Goal: Find specific page/section: Find specific page/section

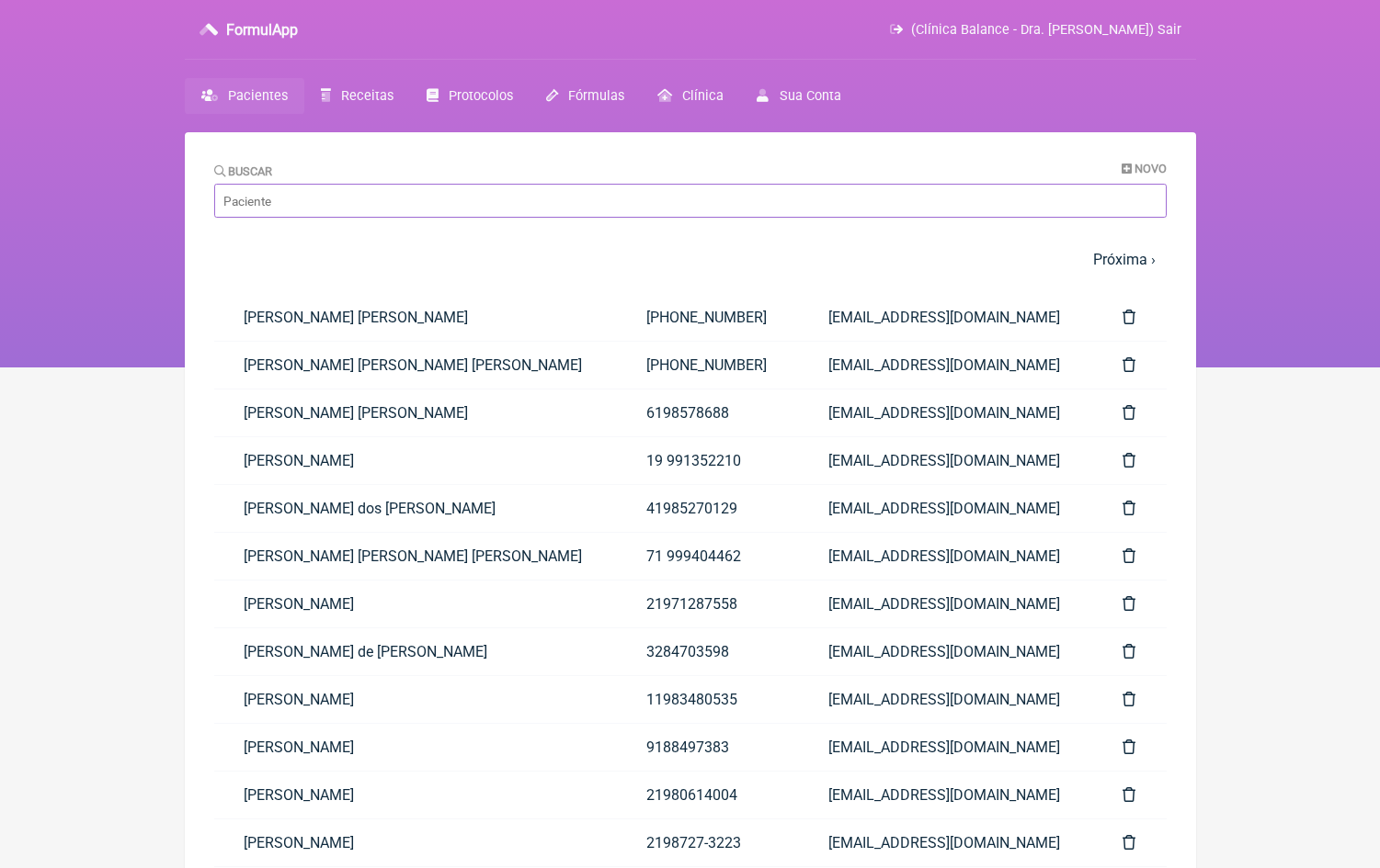
click at [384, 208] on input "Buscar" at bounding box center [690, 201] width 953 height 34
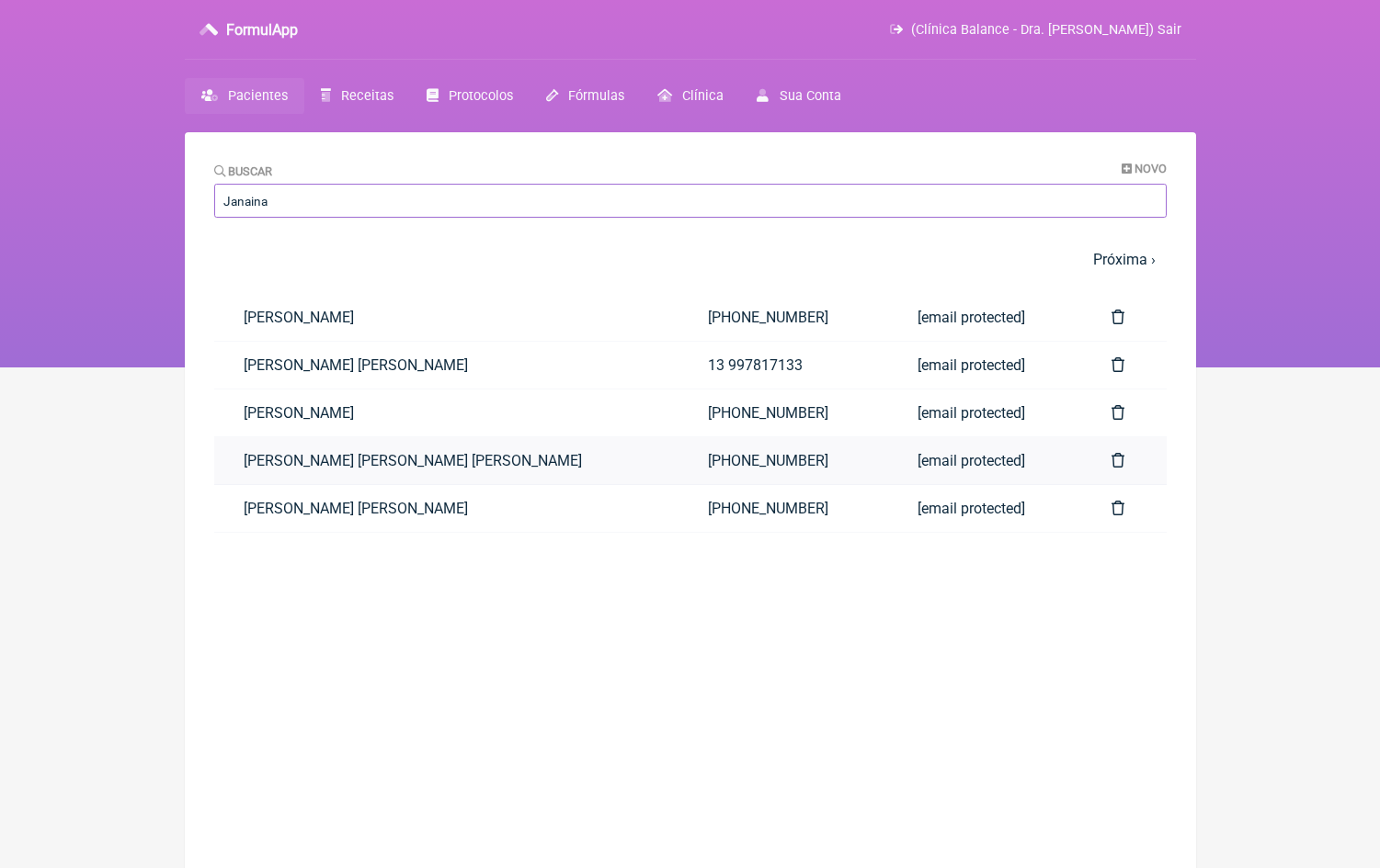
type input "Janaina"
click at [484, 462] on link "[PERSON_NAME]" at bounding box center [446, 460] width 464 height 46
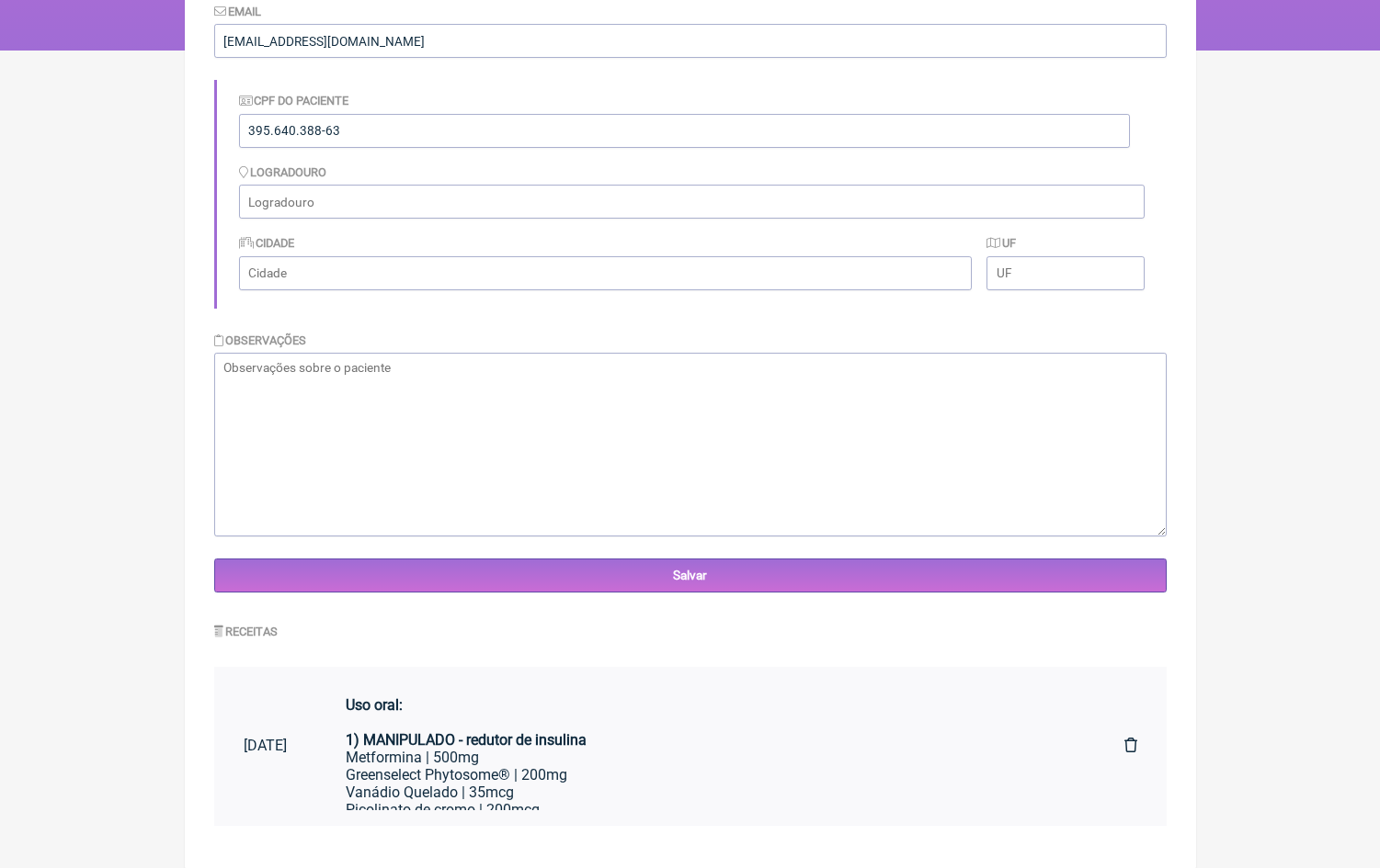
scroll to position [316, 0]
click at [676, 768] on div "Greenselect Phytosome® | 200mg" at bounding box center [706, 776] width 720 height 17
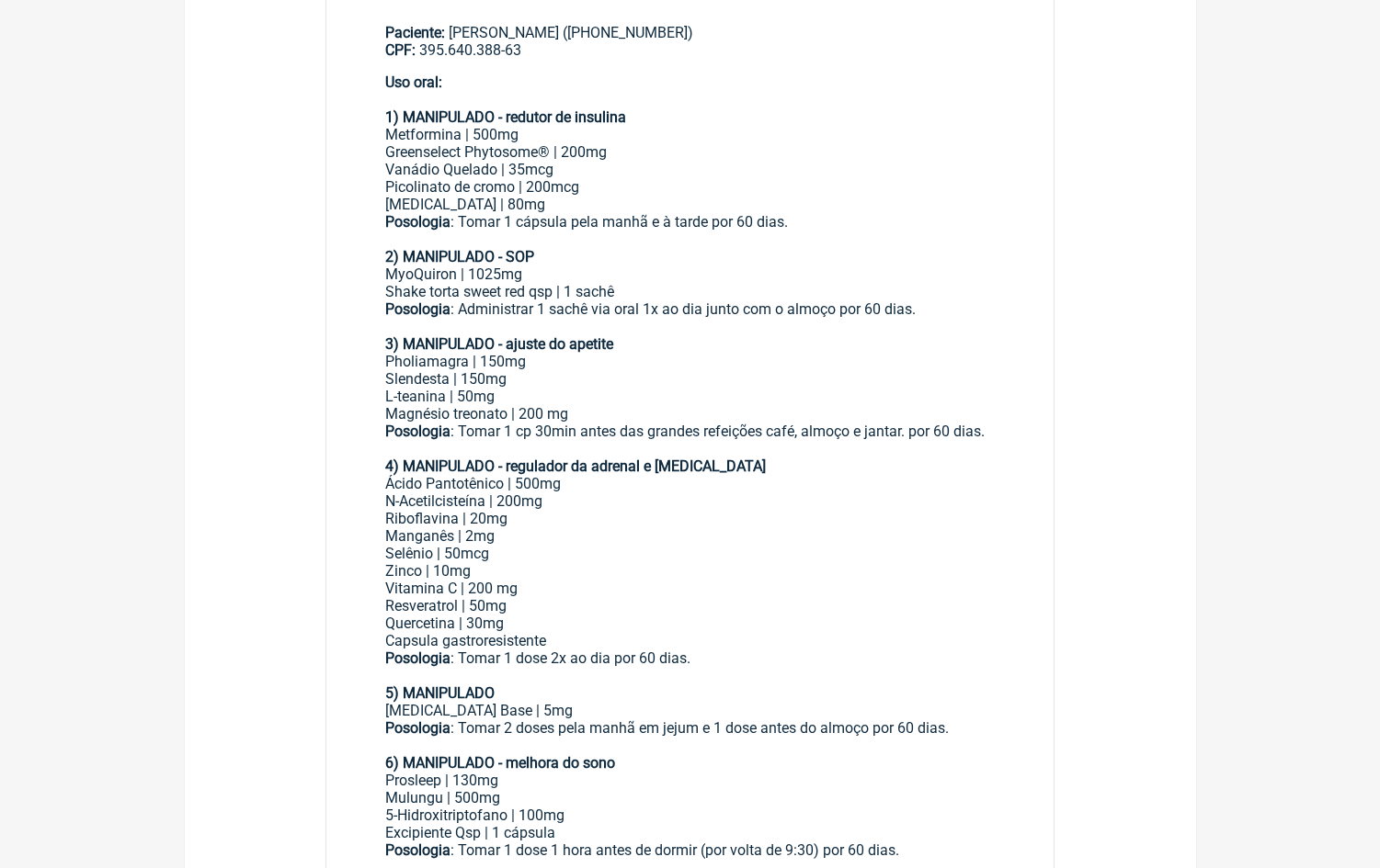
scroll to position [407, 0]
click at [446, 284] on div "Shake torta sweet red qsp | 1 sachê" at bounding box center [690, 293] width 611 height 17
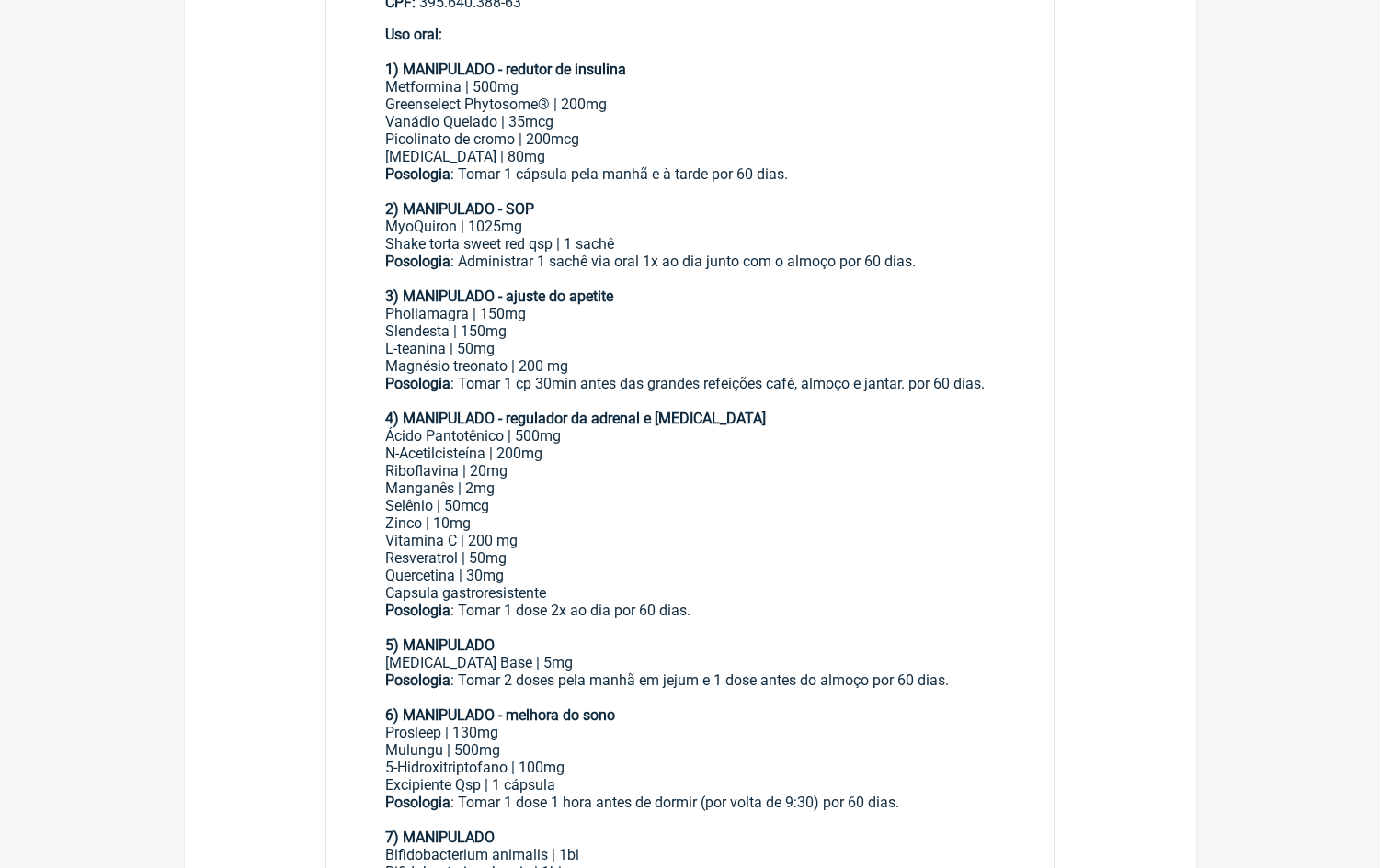
scroll to position [452, 0]
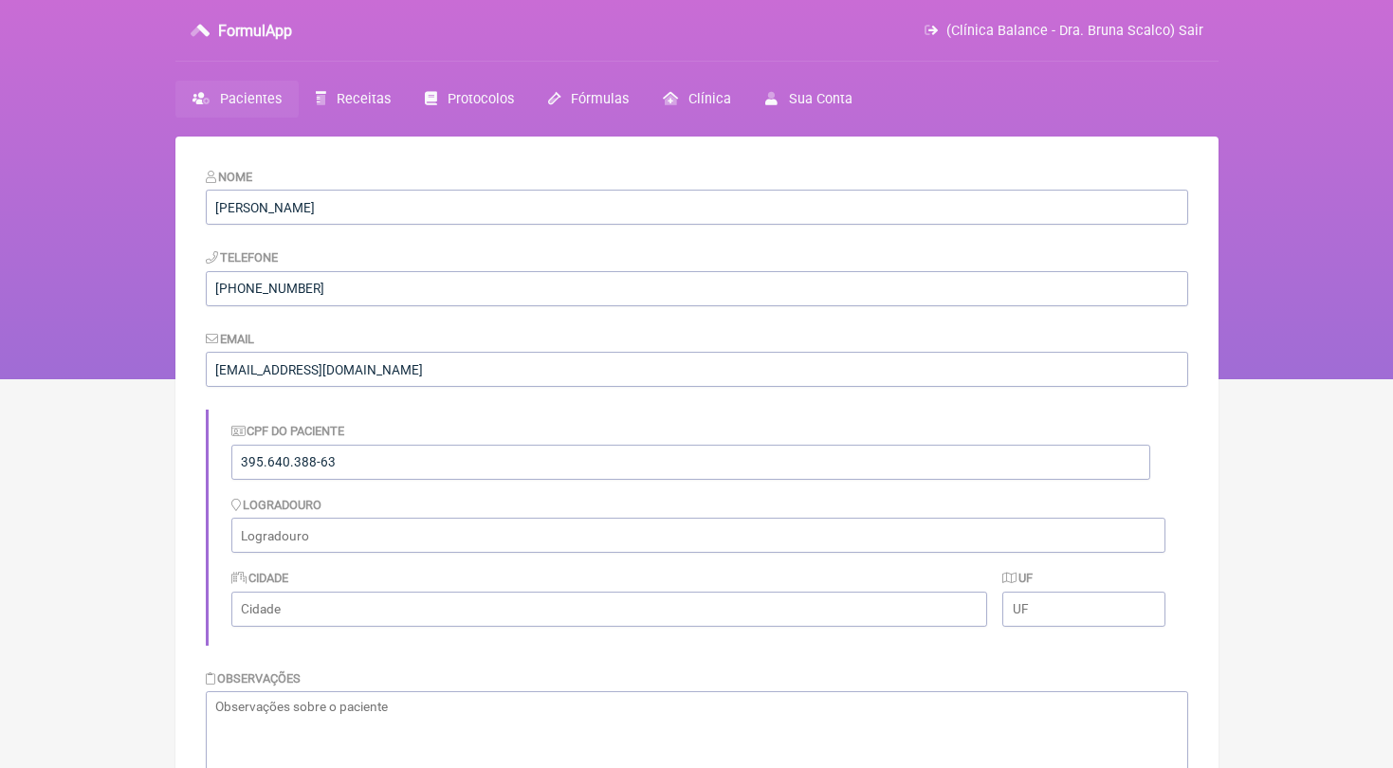
scroll to position [326, 0]
